Goal: Task Accomplishment & Management: Use online tool/utility

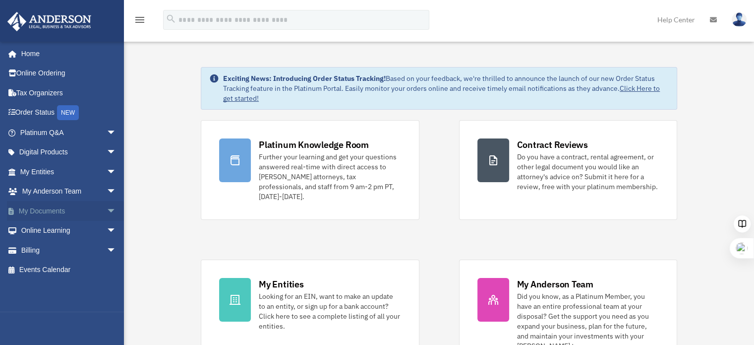
click at [73, 211] on link "My Documents arrow_drop_down" at bounding box center [69, 211] width 124 height 20
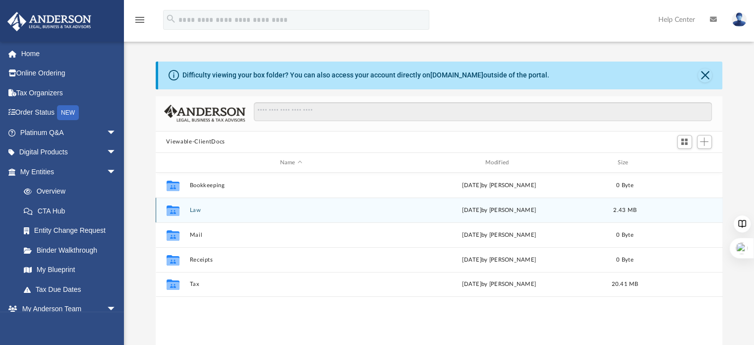
scroll to position [218, 559]
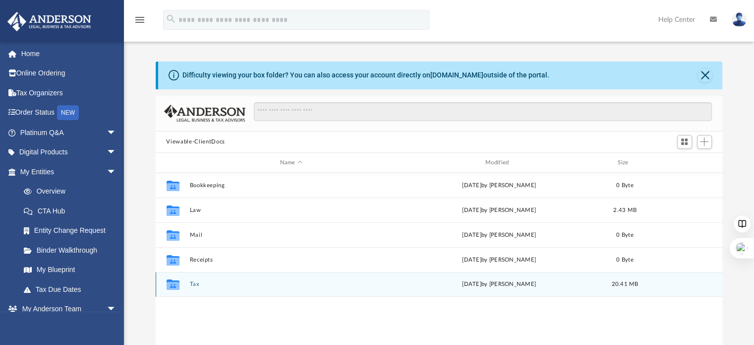
click at [191, 282] on button "Tax" at bounding box center [290, 284] width 203 height 6
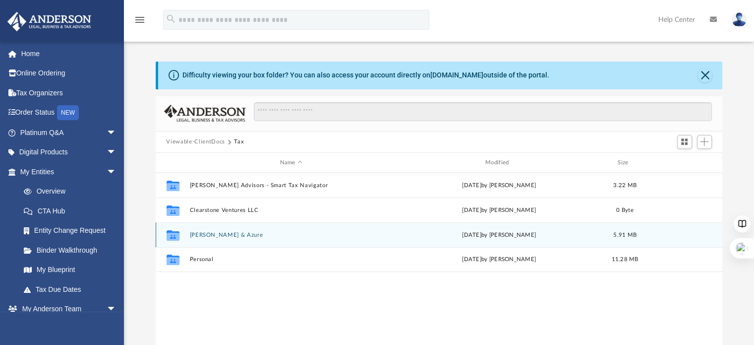
click at [224, 233] on button "Looney, Brant & Azure" at bounding box center [290, 235] width 203 height 6
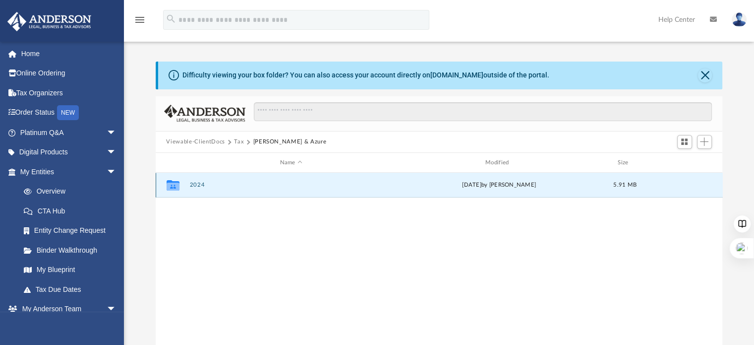
click at [199, 184] on button "2024" at bounding box center [290, 185] width 203 height 6
click at [237, 185] on button "Digital Tax Organizer" at bounding box center [290, 185] width 203 height 6
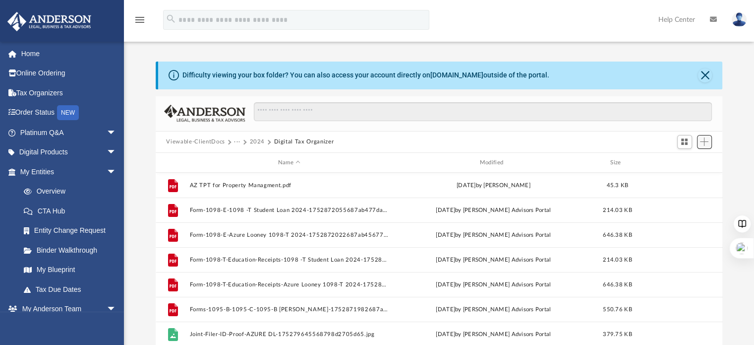
click at [705, 142] on span "Add" at bounding box center [704, 141] width 8 height 8
click at [695, 158] on li "Upload" at bounding box center [691, 161] width 32 height 10
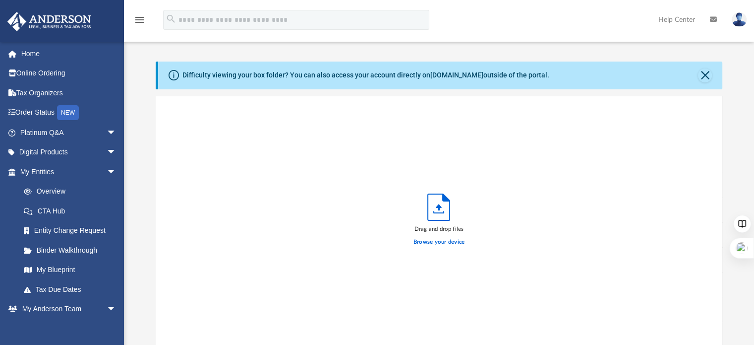
scroll to position [244, 559]
click at [439, 240] on label "Browse your device" at bounding box center [440, 242] width 52 height 9
click at [0, 0] on input "Browse your device" at bounding box center [0, 0] width 0 height 0
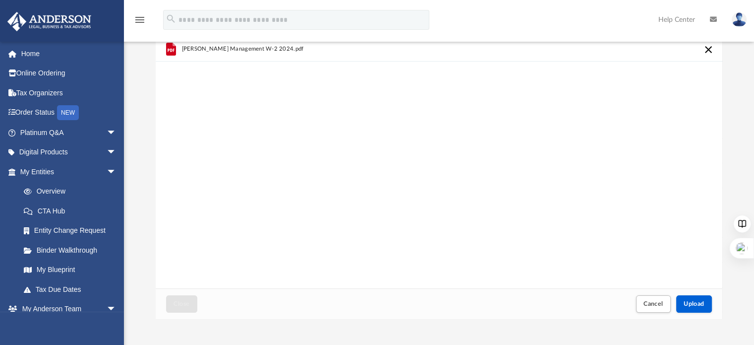
scroll to position [149, 0]
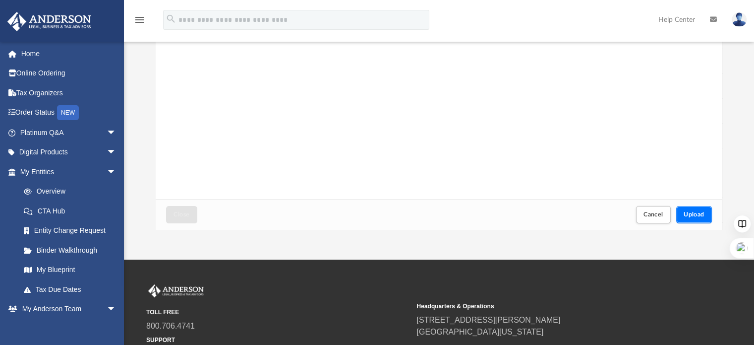
click at [698, 215] on span "Upload" at bounding box center [694, 214] width 21 height 6
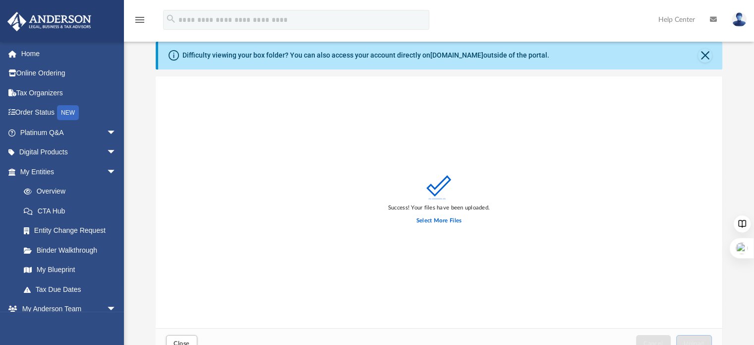
scroll to position [0, 0]
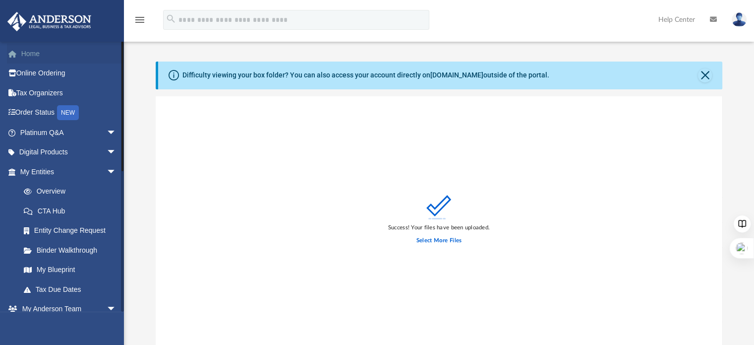
click at [36, 52] on link "Home" at bounding box center [69, 54] width 124 height 20
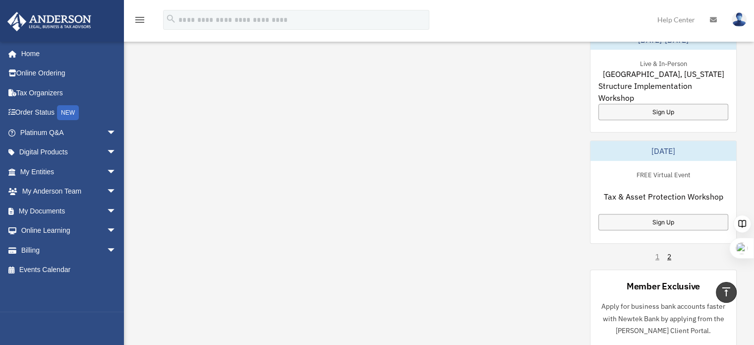
scroll to position [595, 0]
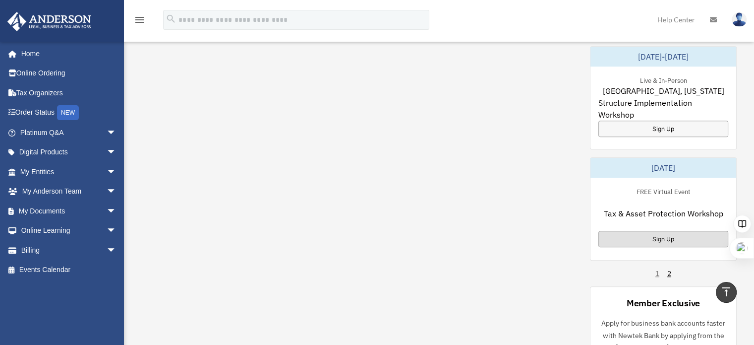
click at [675, 231] on div "Sign Up" at bounding box center [664, 239] width 130 height 16
